Goal: Transaction & Acquisition: Purchase product/service

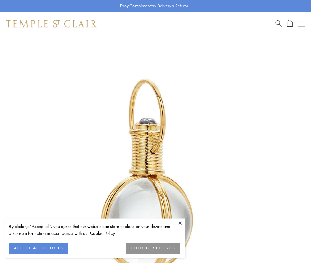
scroll to position [154, 0]
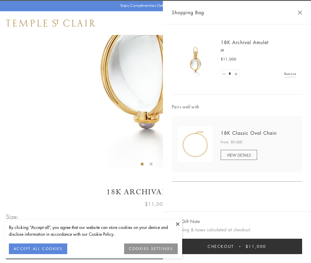
click at [237, 246] on button "Checkout $11,000" at bounding box center [237, 245] width 130 height 15
